Goal: Contribute content: Contribute content

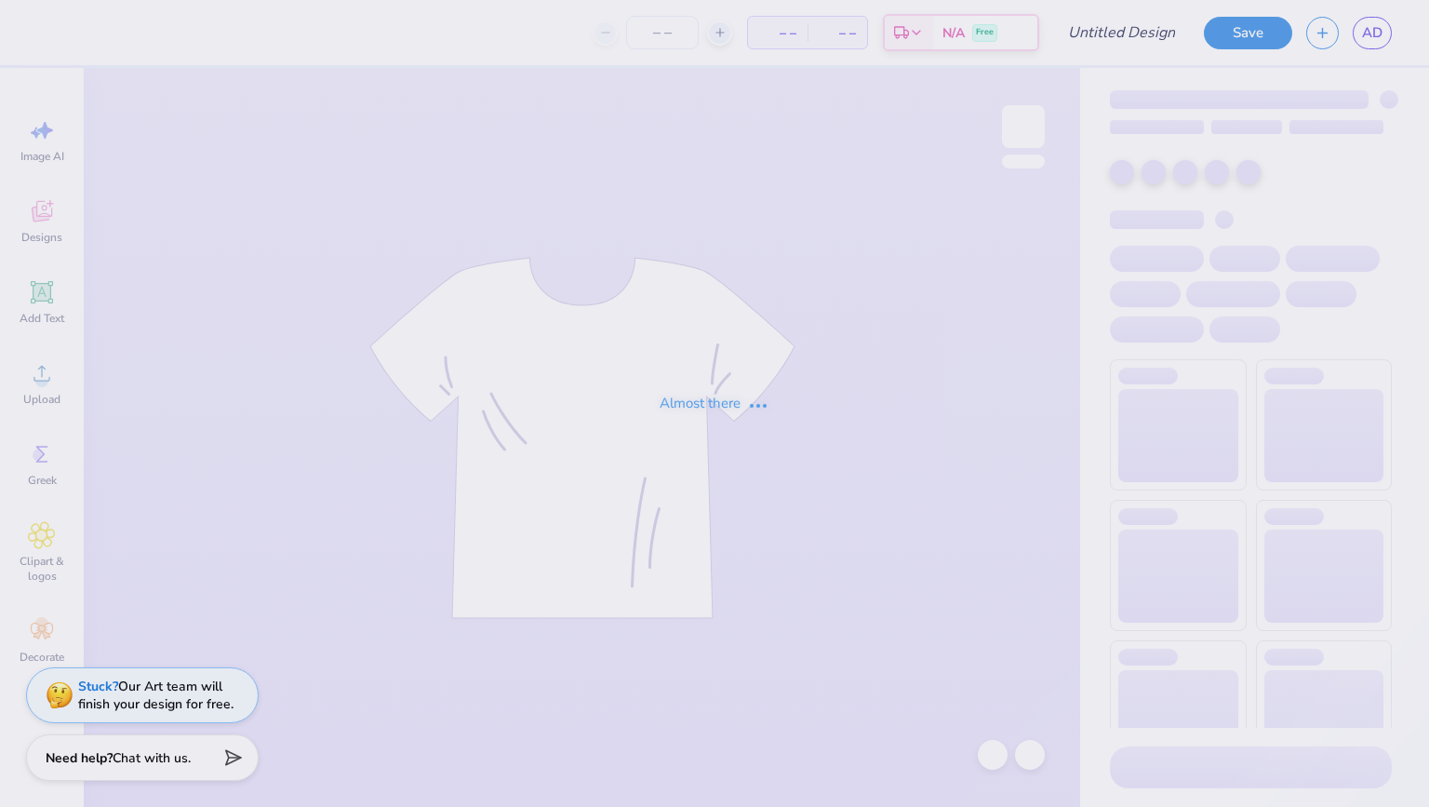
type input "gy floridance 1989 bw"
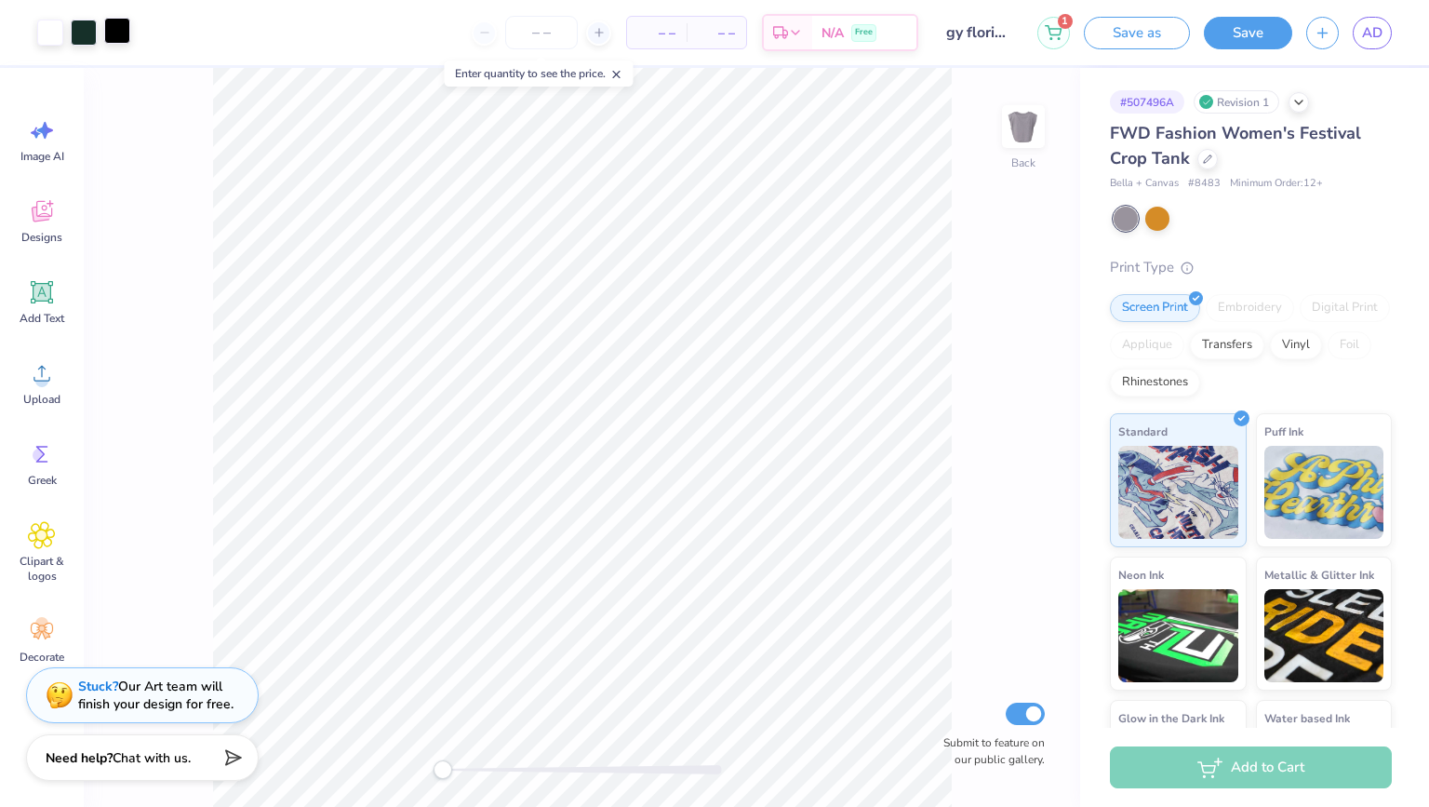
click at [120, 25] on div at bounding box center [117, 31] width 26 height 26
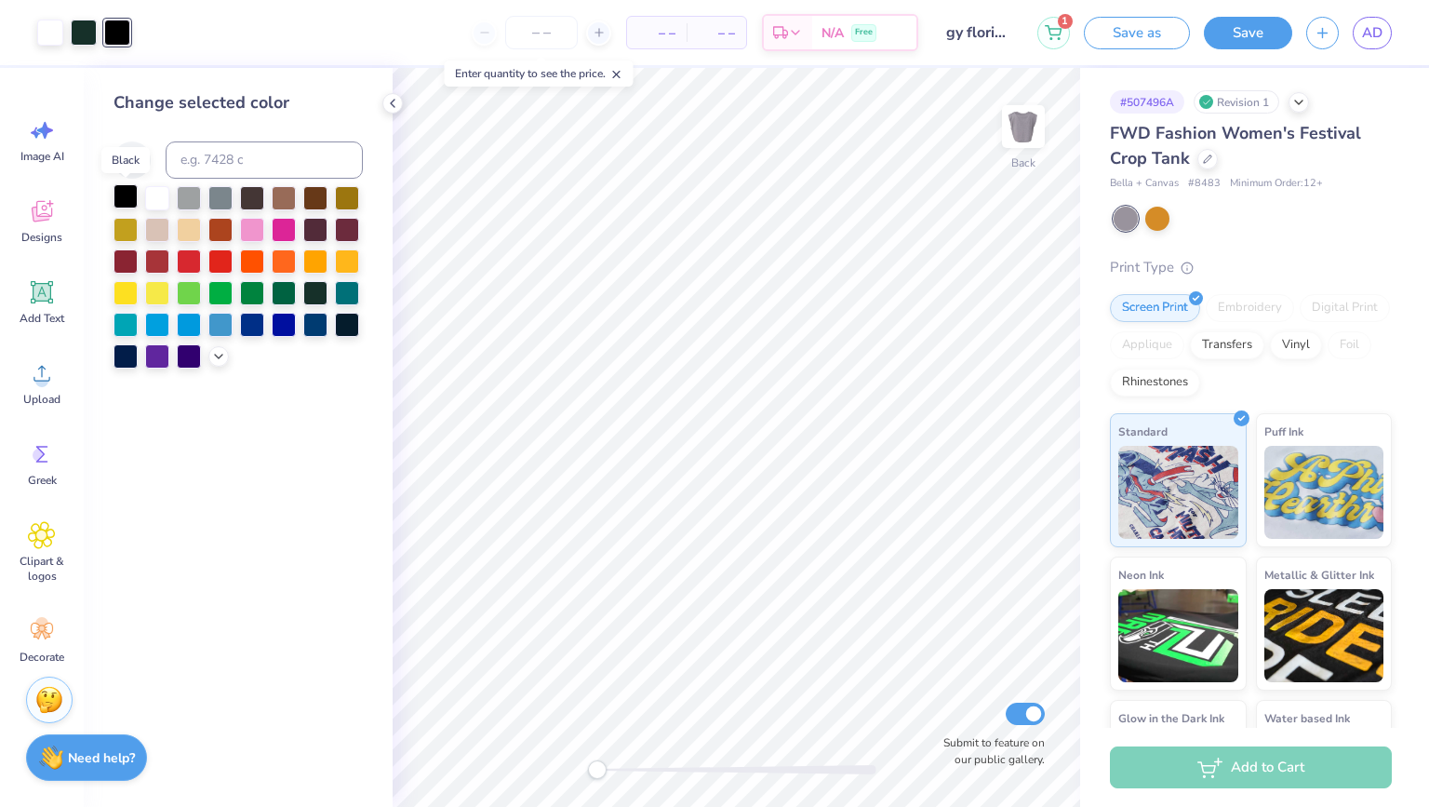
click at [127, 185] on div at bounding box center [126, 196] width 24 height 24
click at [200, 39] on div "– – Per Item – – Total Est. Delivery N/A Free" at bounding box center [531, 32] width 774 height 65
click at [120, 33] on div at bounding box center [117, 33] width 26 height 26
click at [547, 35] on input "number" at bounding box center [541, 32] width 73 height 33
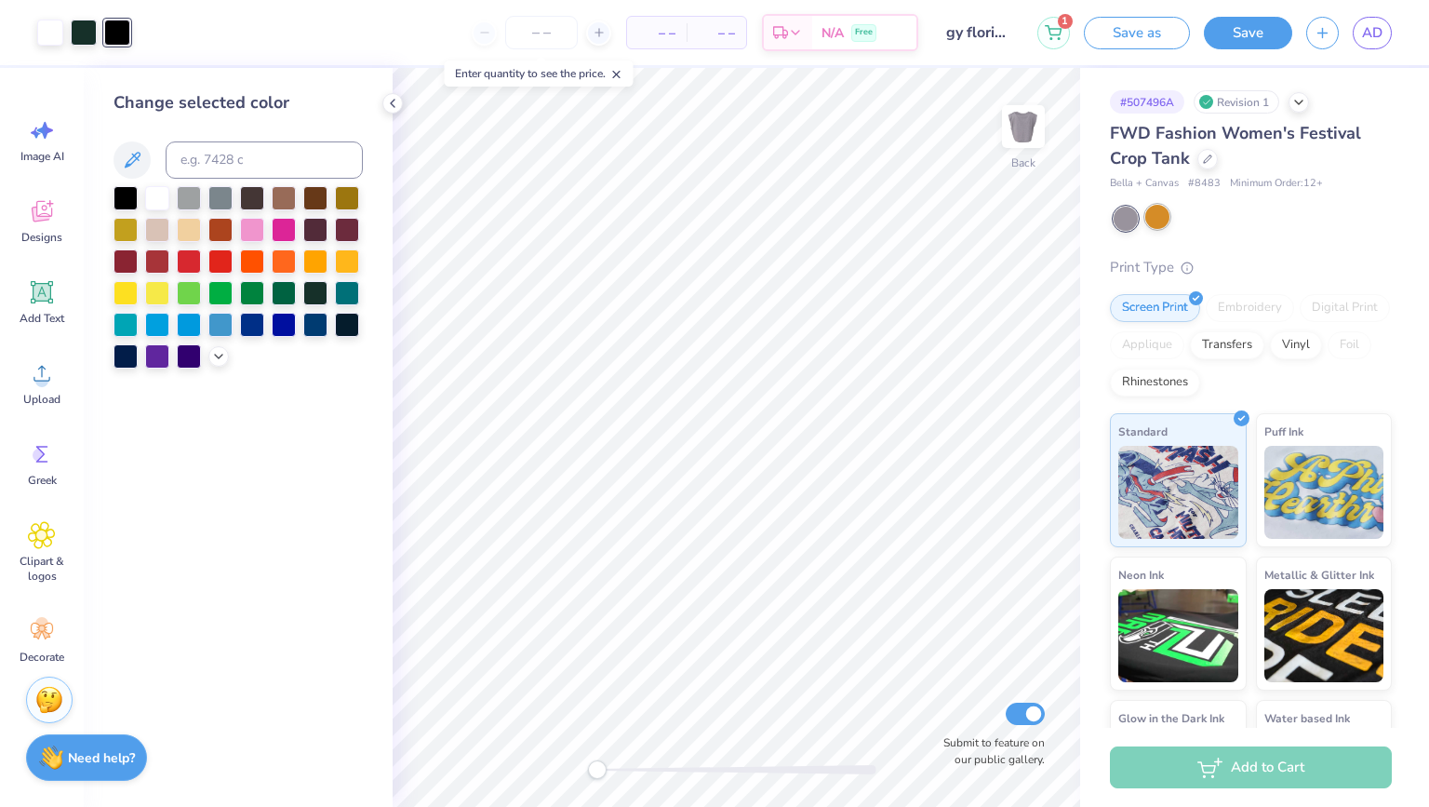
click at [1164, 221] on div at bounding box center [1157, 217] width 24 height 24
click at [1130, 219] on div at bounding box center [1126, 219] width 24 height 24
click at [1167, 220] on div at bounding box center [1157, 217] width 24 height 24
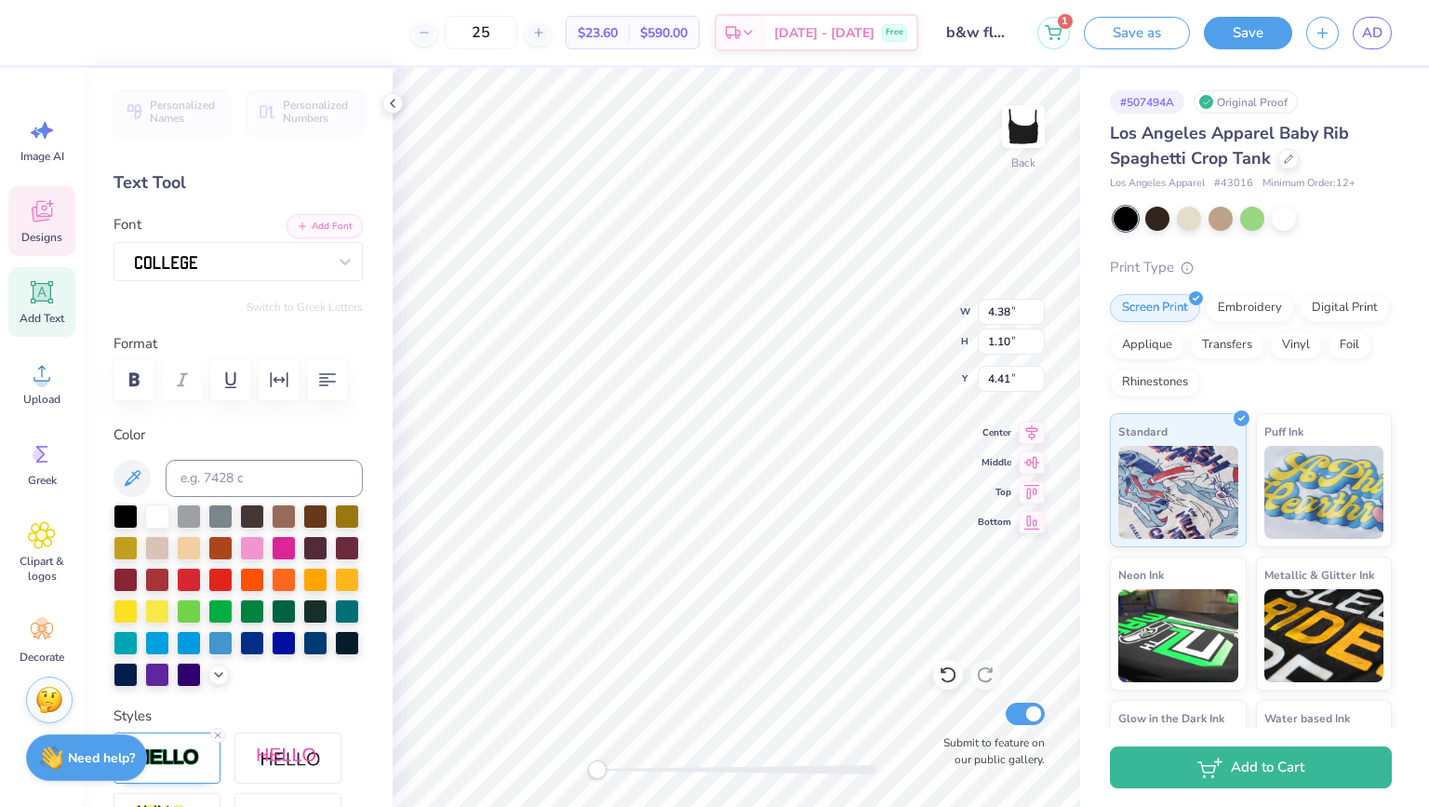
type textarea "FD"
click at [216, 733] on line at bounding box center [218, 735] width 6 height 6
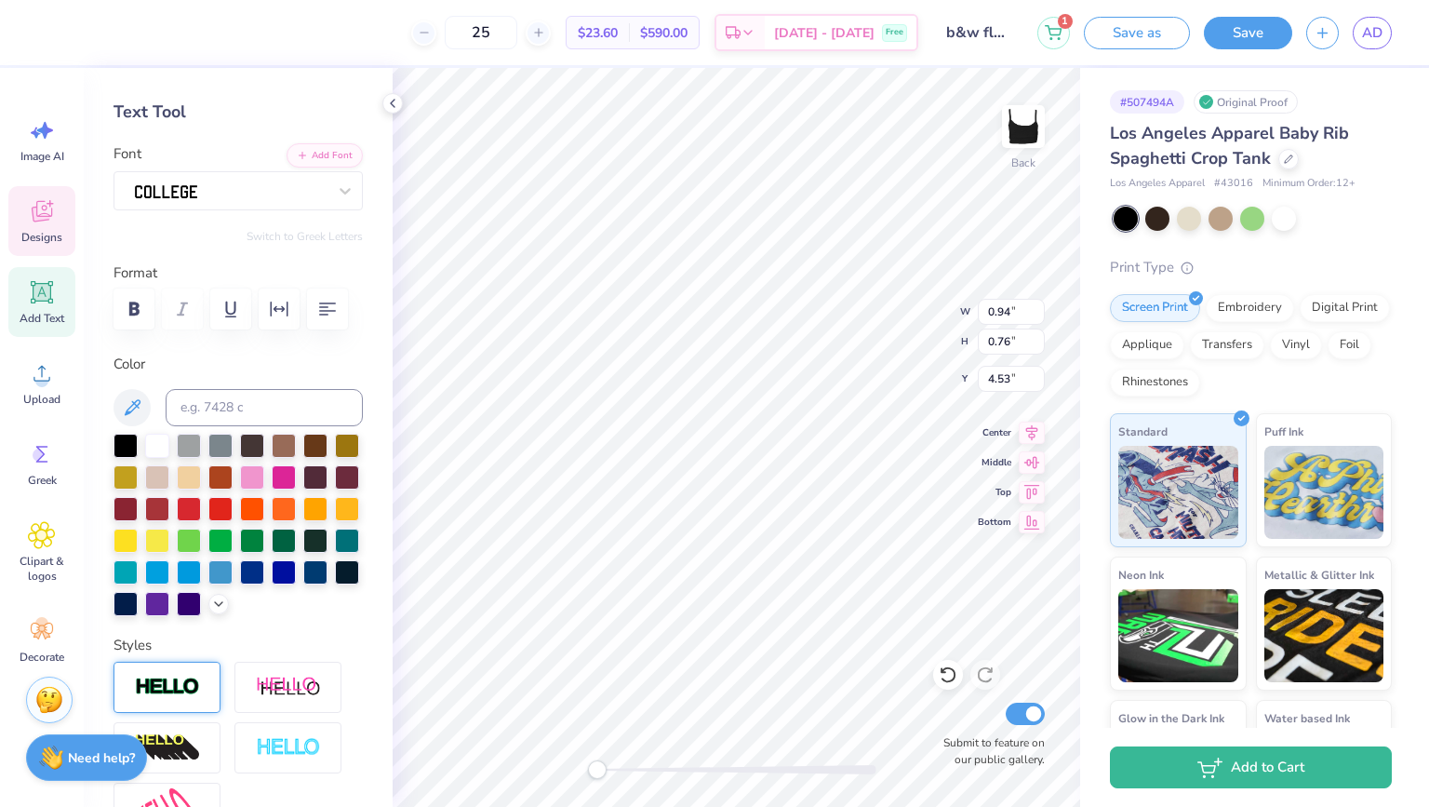
scroll to position [141, 0]
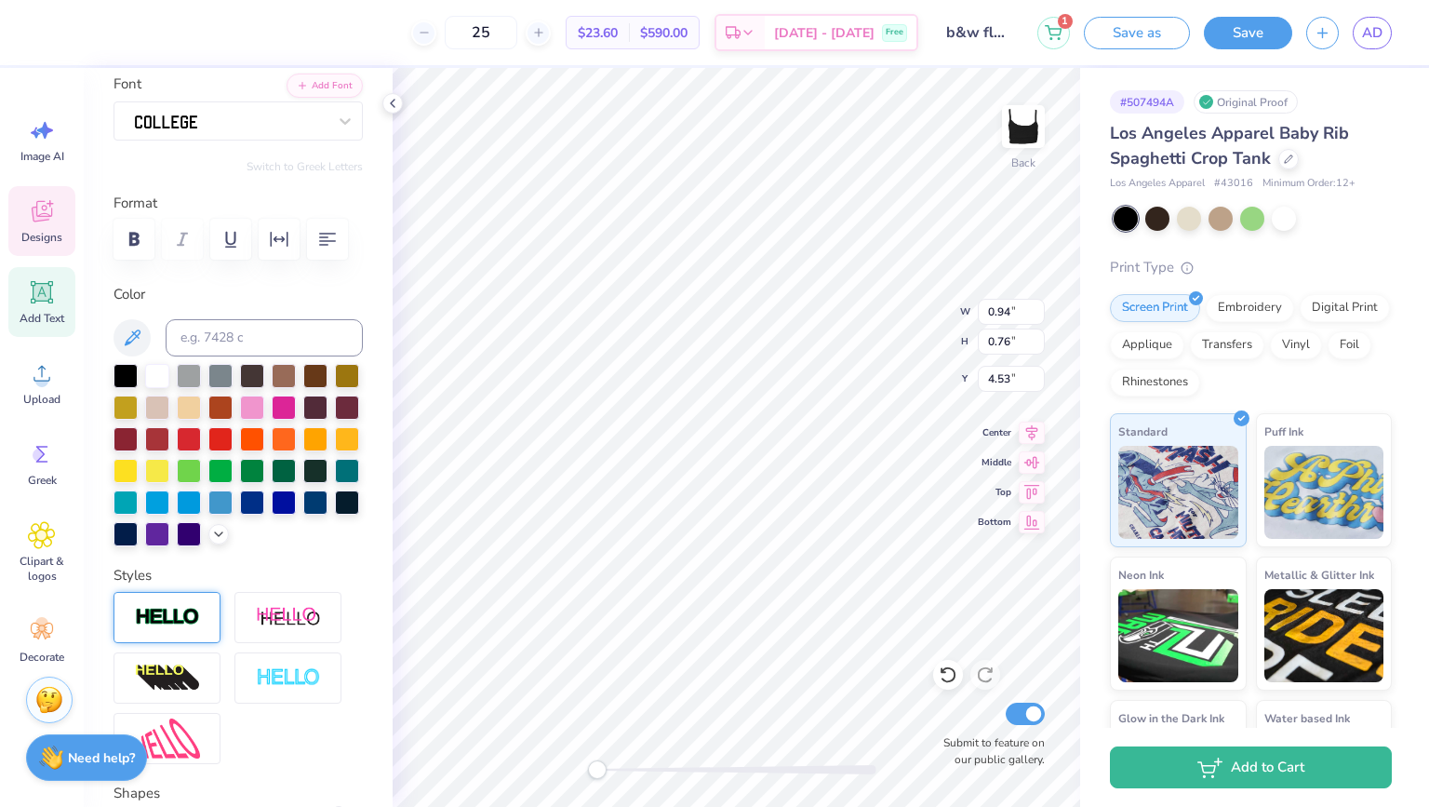
click at [195, 611] on img at bounding box center [167, 617] width 65 height 21
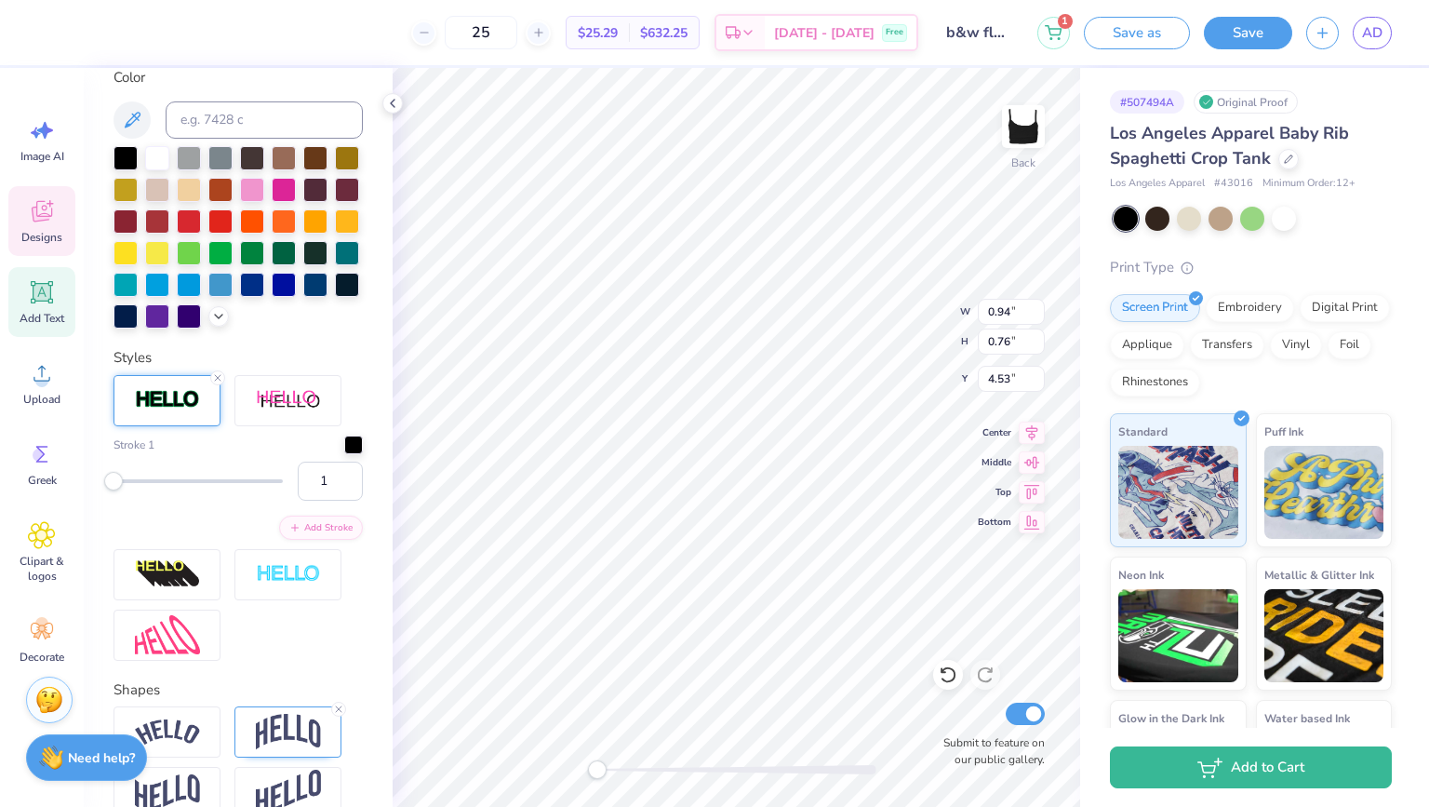
scroll to position [439, 0]
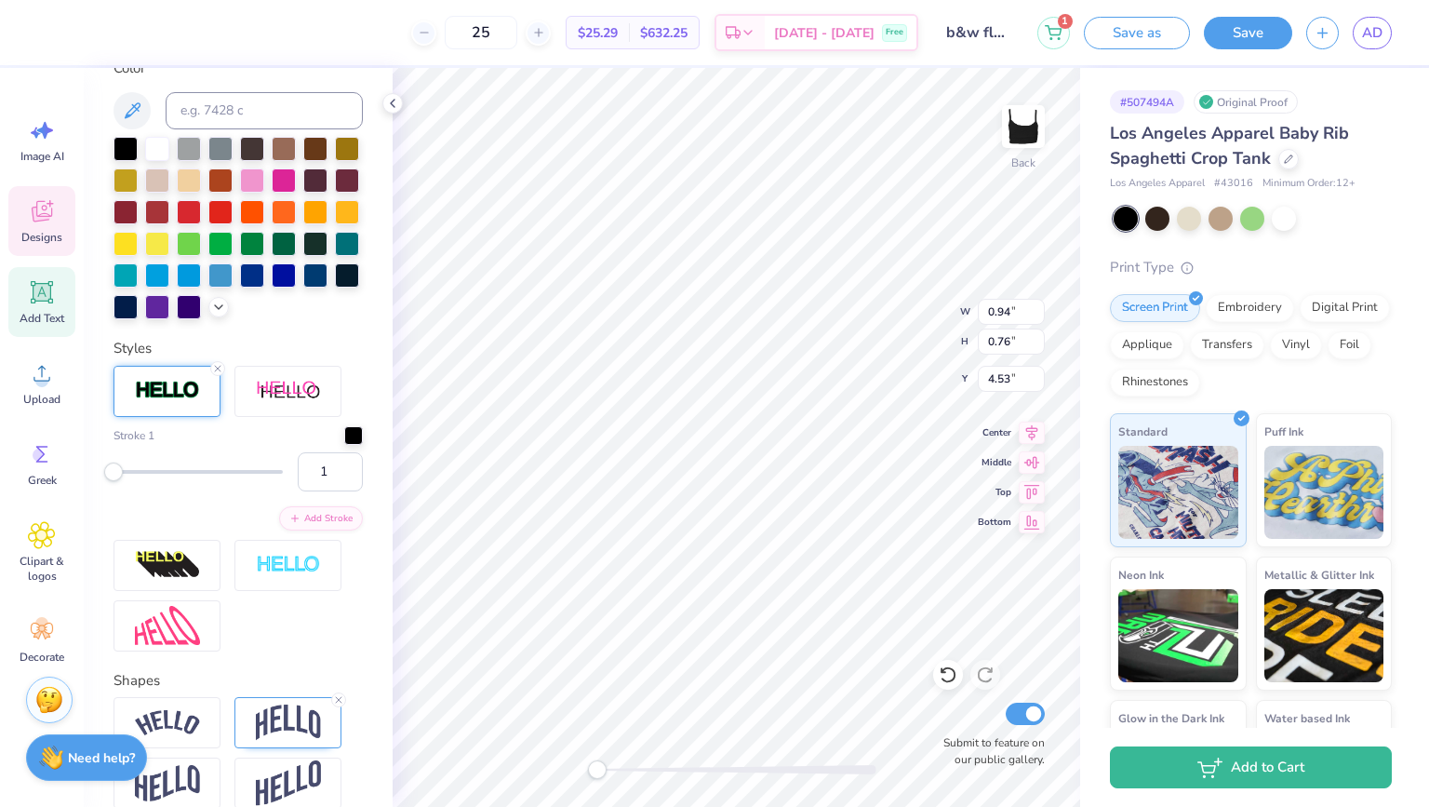
type input "4.38"
type input "1.57"
type input "2.21"
type input "0.93"
type input "0.74"
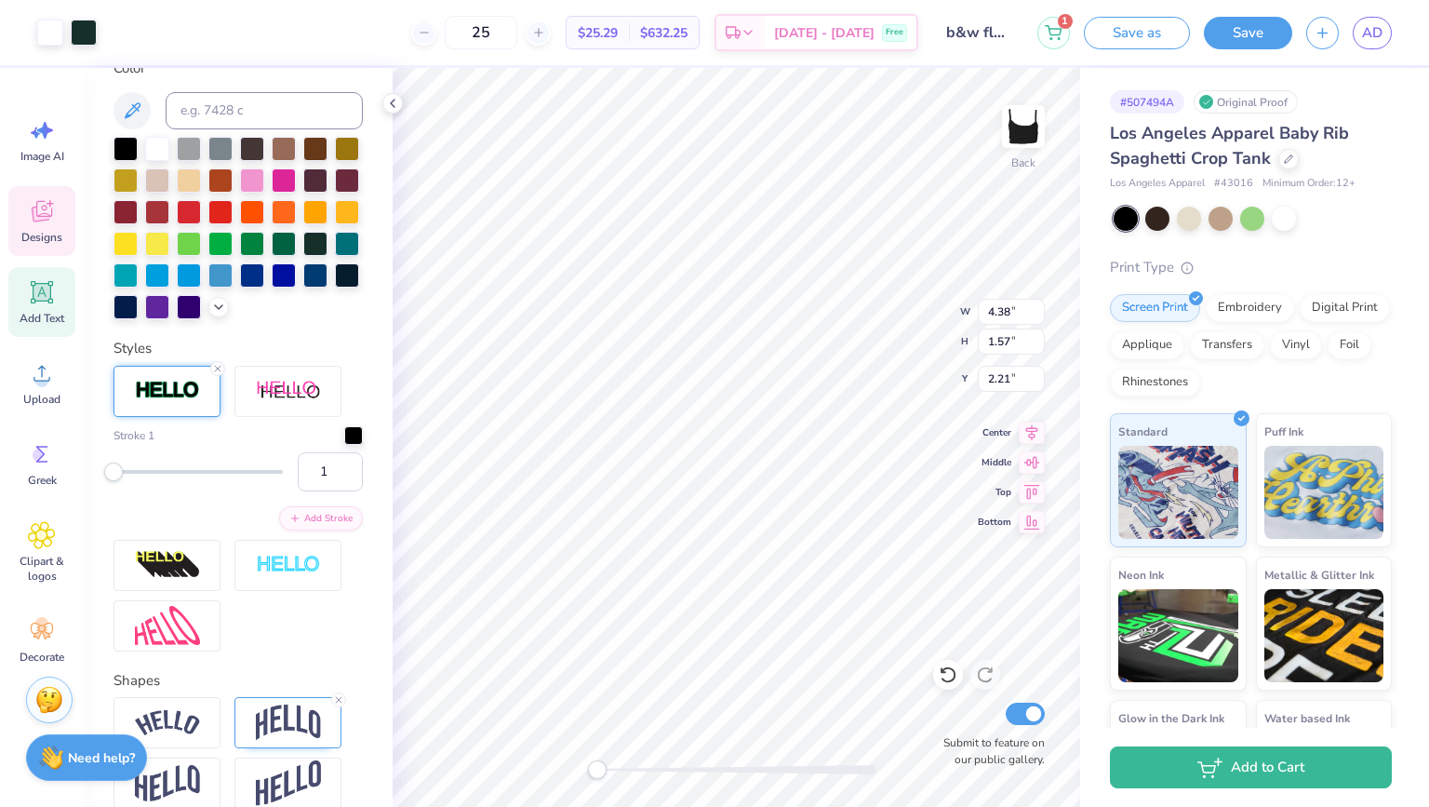
type input "4.60"
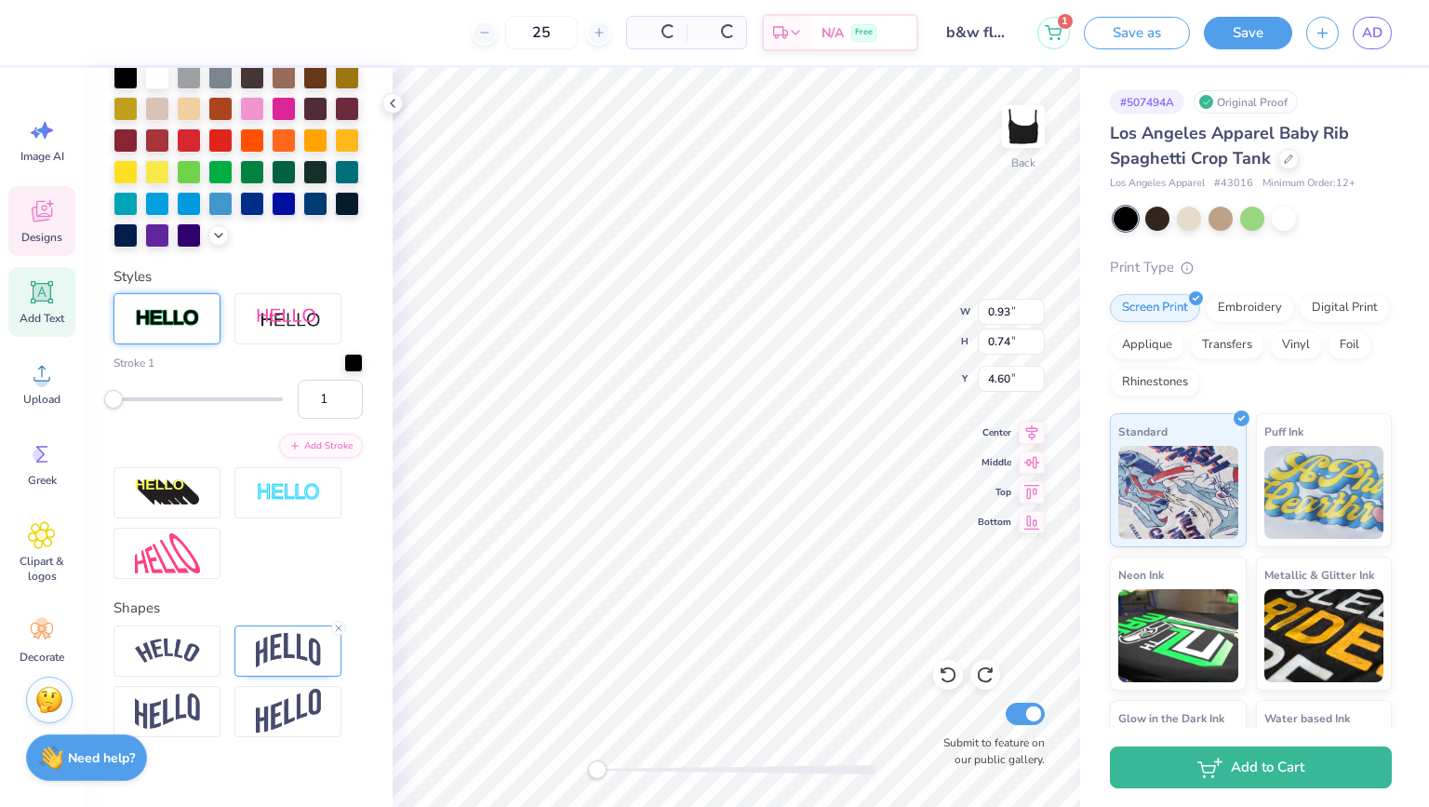
type input "0.92"
type input "0.73"
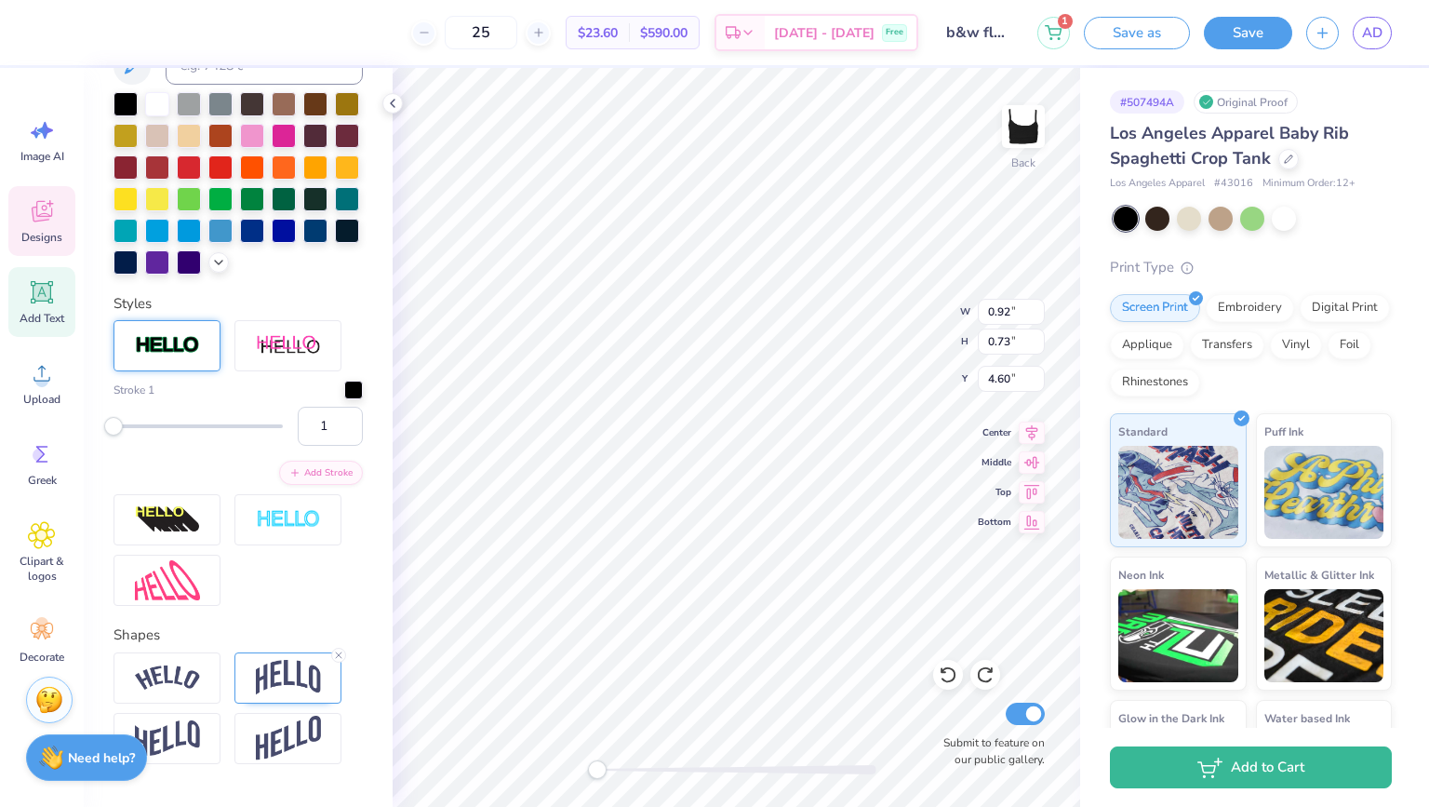
scroll to position [462, 0]
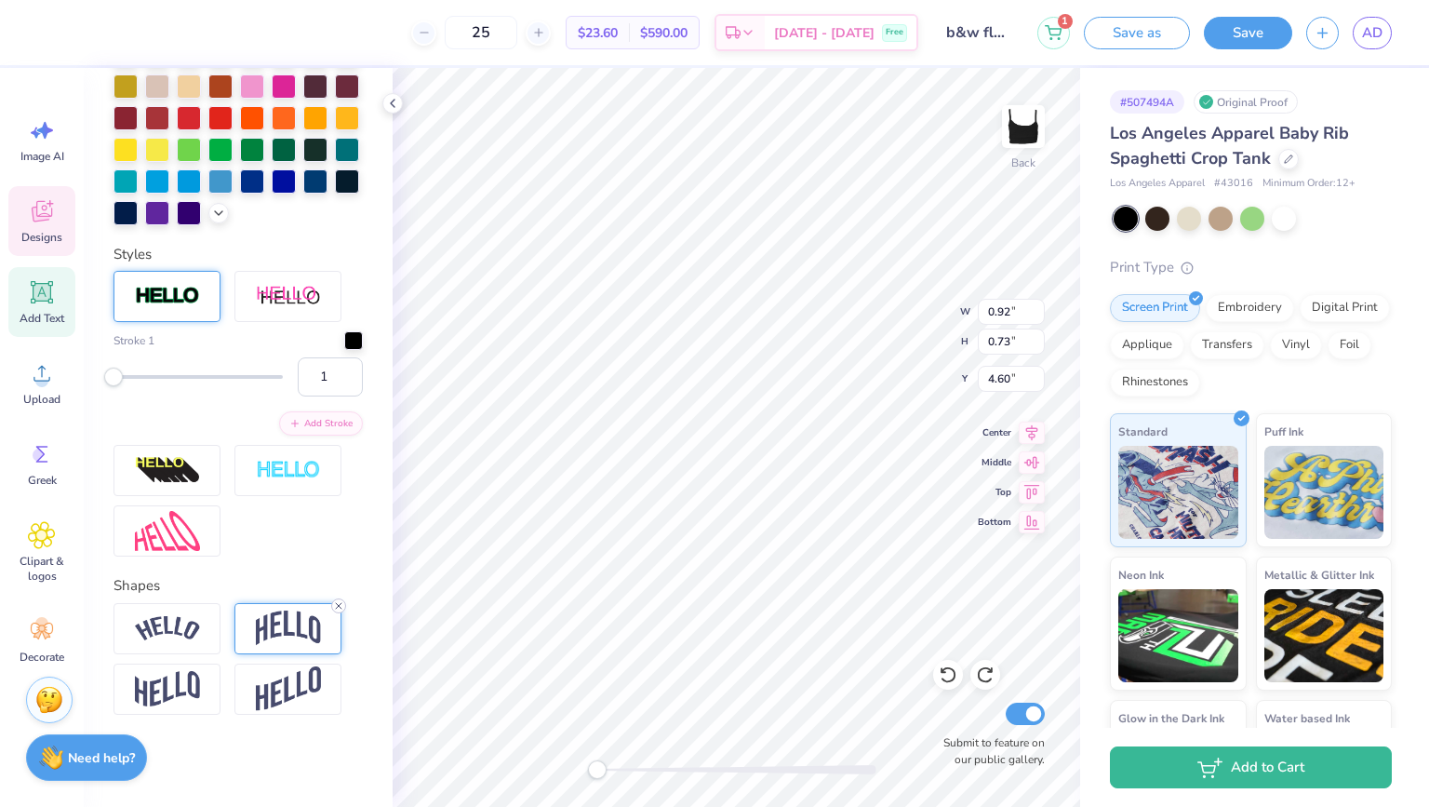
click at [338, 604] on line at bounding box center [339, 606] width 6 height 6
type input "1.10"
type input "0.42"
type input "5.46"
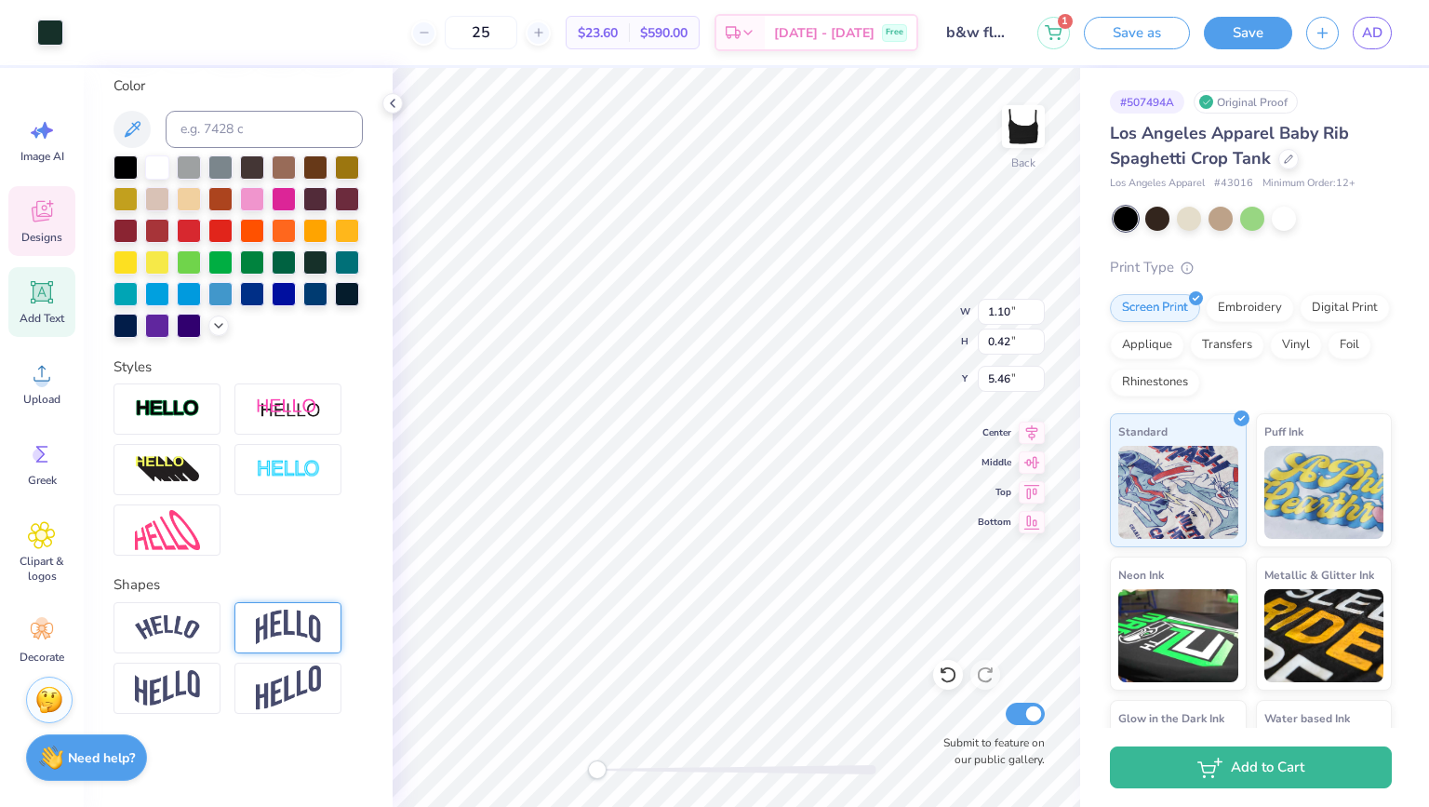
scroll to position [348, 0]
type input "0.92"
type input "4.65"
click at [126, 164] on div at bounding box center [126, 166] width 24 height 24
type input "1.83"
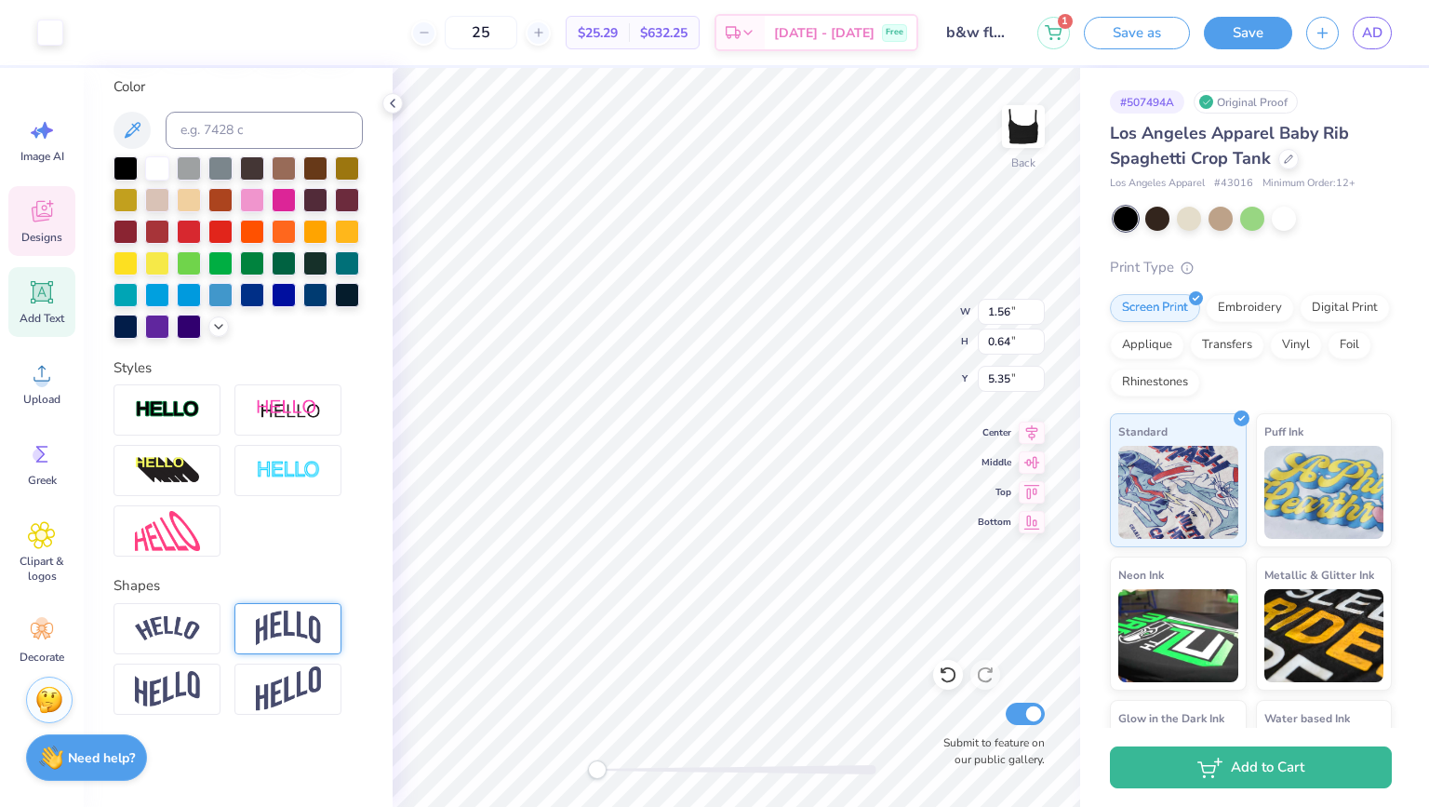
type input "0.75"
type input "5.23"
click at [154, 168] on div at bounding box center [157, 166] width 24 height 24
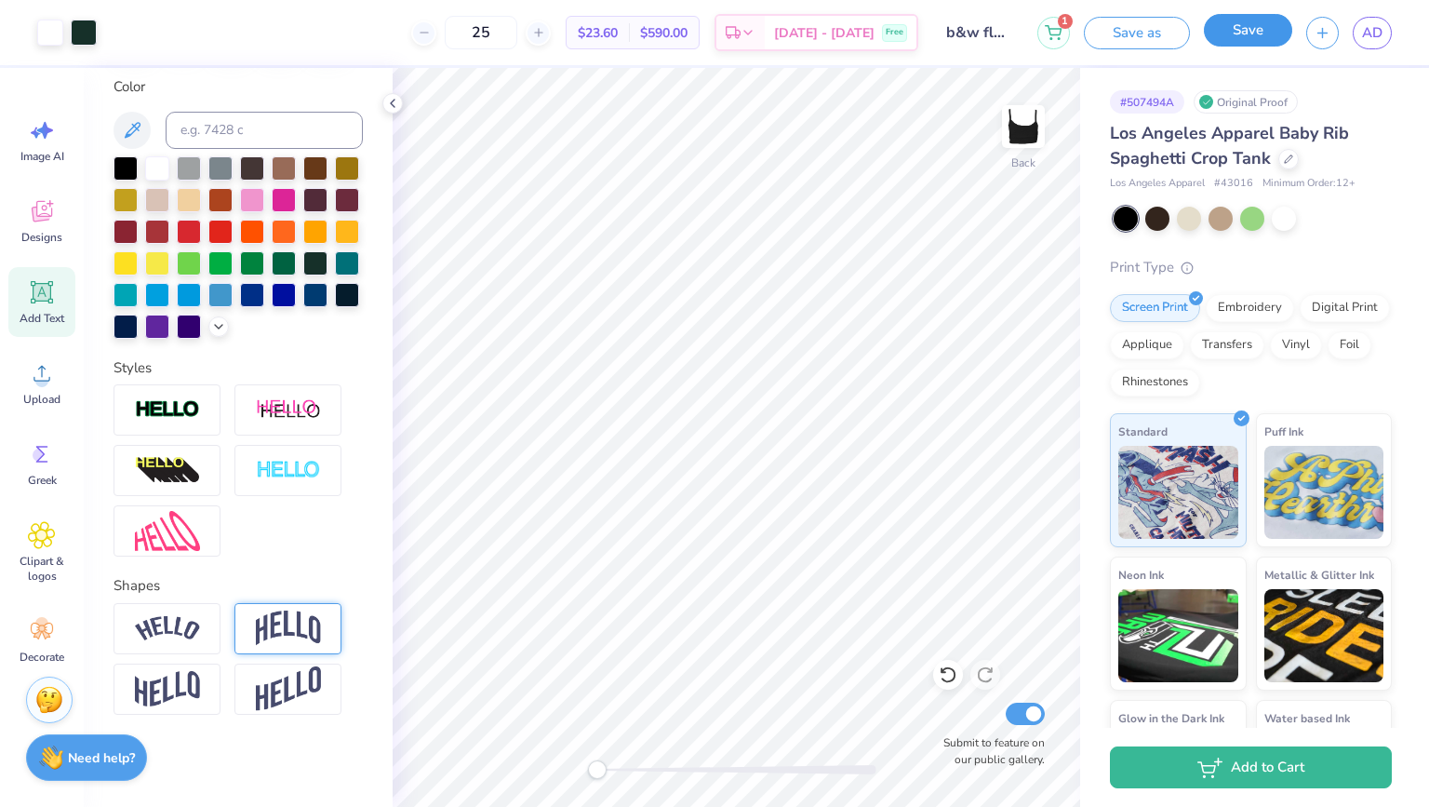
click at [1240, 31] on button "Save" at bounding box center [1248, 30] width 88 height 33
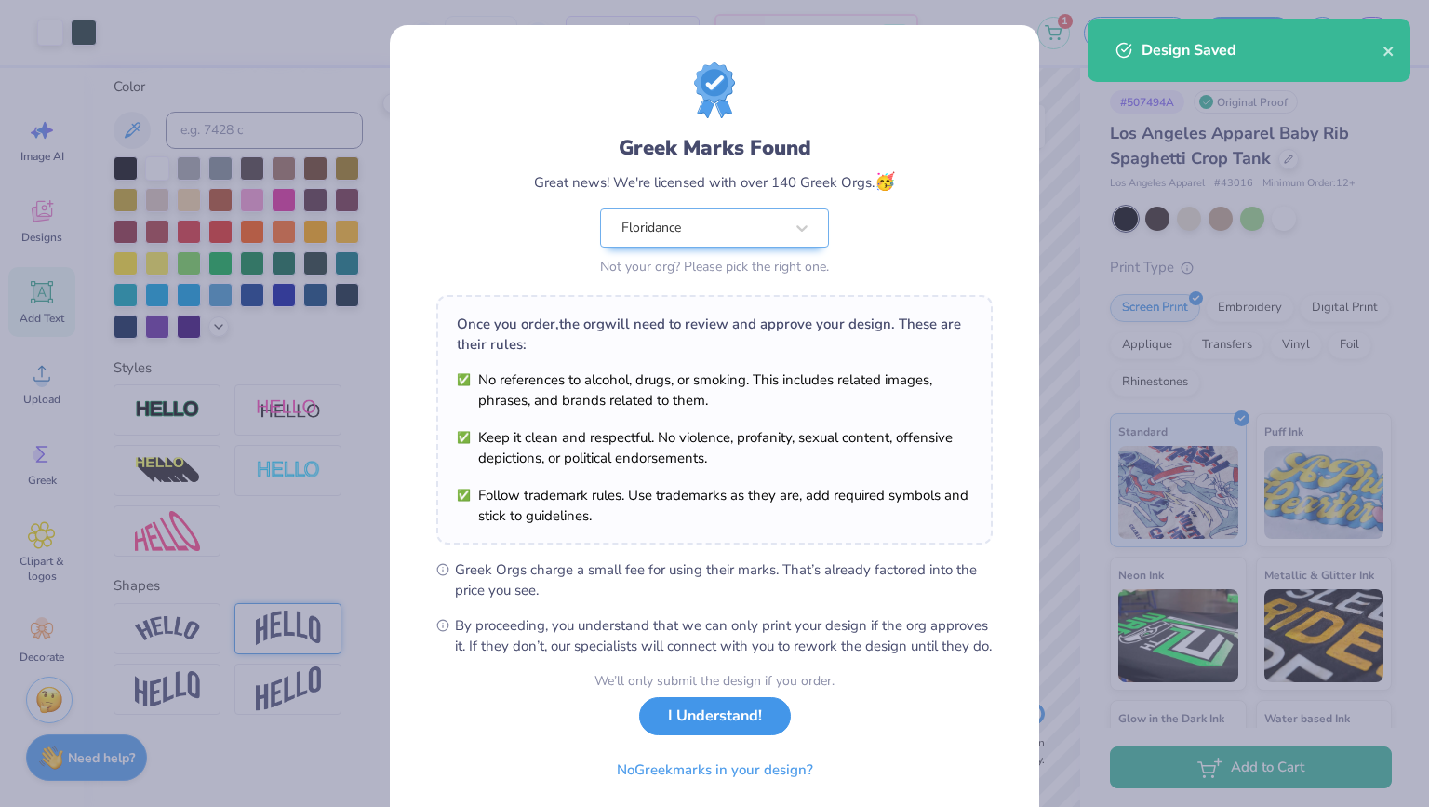
click at [756, 733] on button "I Understand!" at bounding box center [715, 716] width 152 height 38
